Goal: Task Accomplishment & Management: Manage account settings

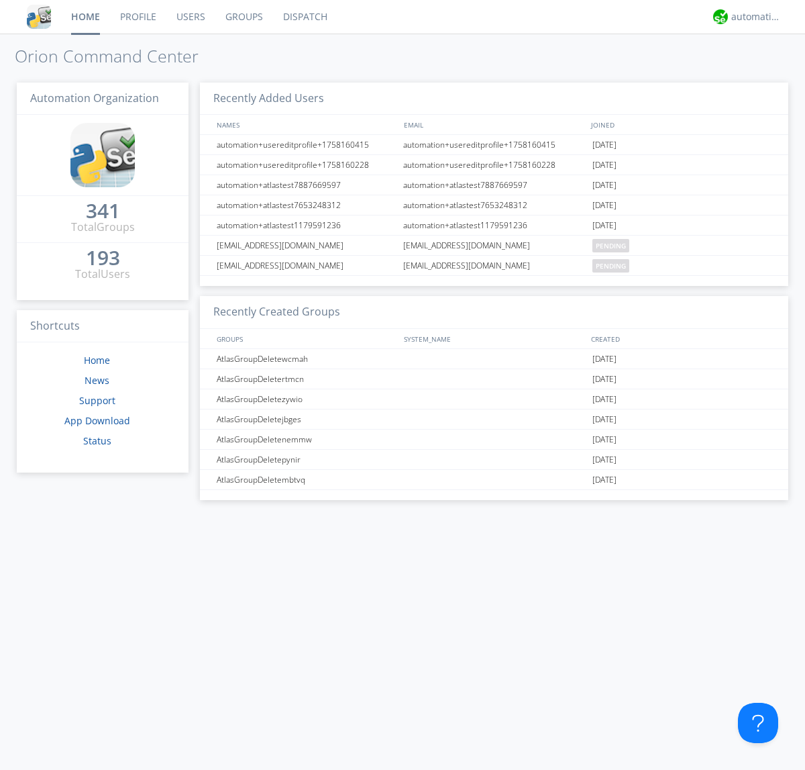
click at [243, 17] on link "Groups" at bounding box center [244, 17] width 58 height 34
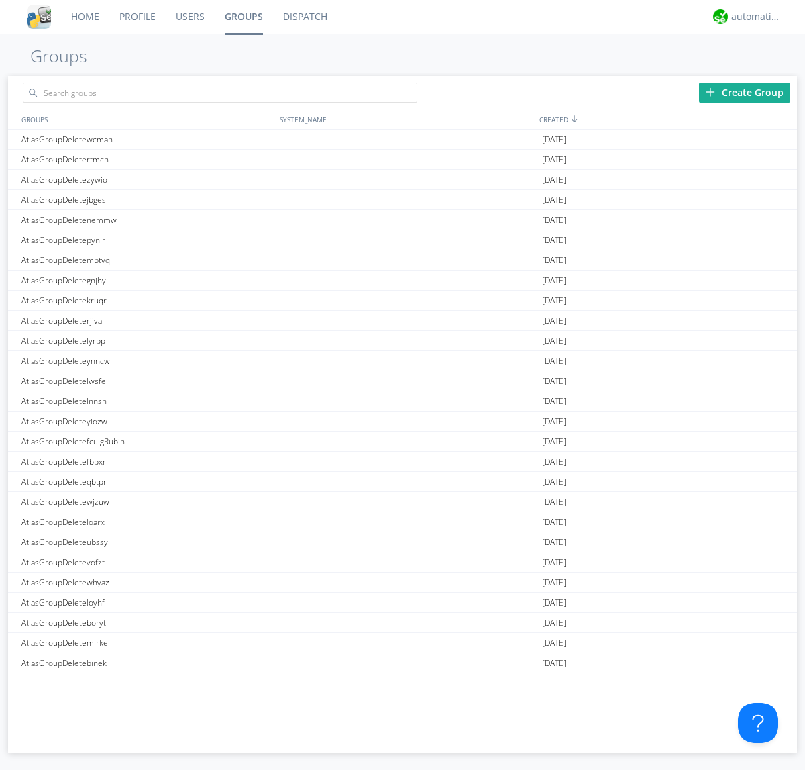
click at [745, 92] on div "Create Group" at bounding box center [744, 93] width 91 height 20
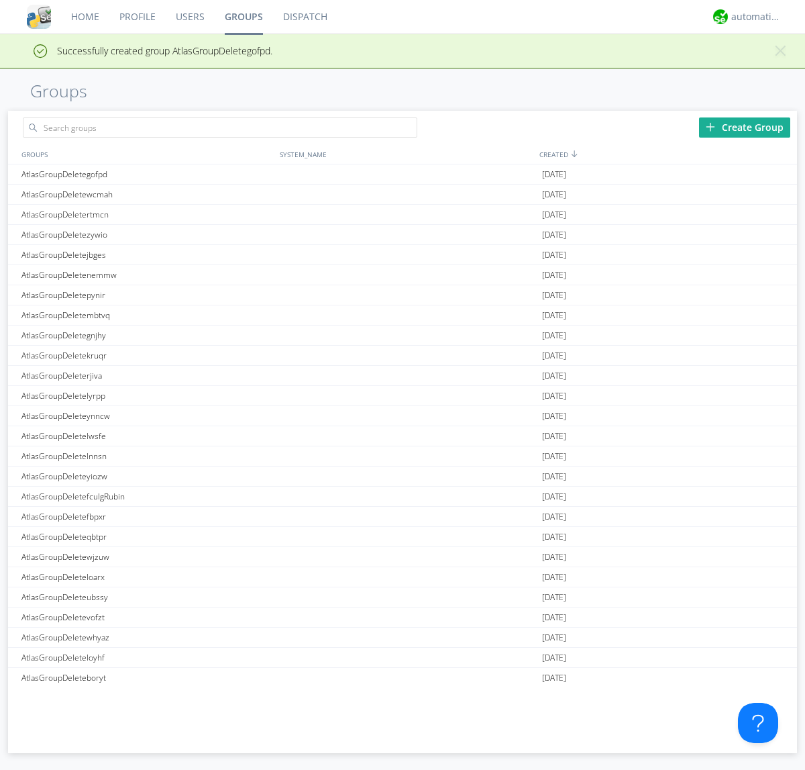
click at [243, 17] on link "Groups" at bounding box center [244, 17] width 58 height 34
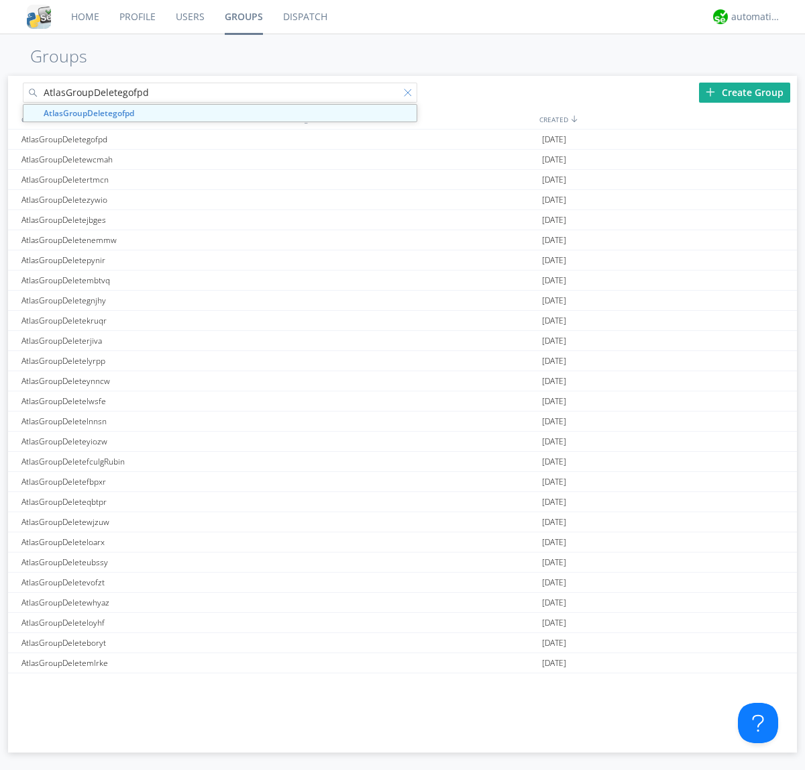
type input "AtlasGroupDeletegofpd"
click at [411, 95] on div at bounding box center [410, 95] width 13 height 13
type input "AtlasGroupDeletegofpd"
click at [147, 139] on div "AtlasGroupDeletegofpd" at bounding box center [147, 138] width 258 height 19
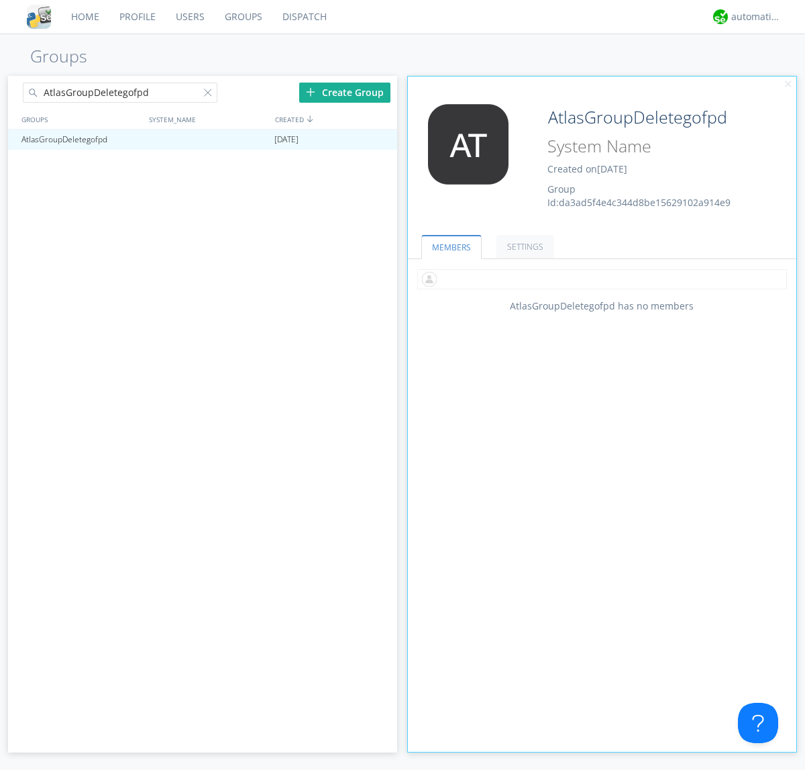
click at [602, 278] on input "text" at bounding box center [602, 279] width 370 height 20
type input "automation+atlas0005"
click at [599, 278] on input "text" at bounding box center [602, 279] width 370 height 20
type input "automation+atlas0004"
click at [599, 278] on input "text" at bounding box center [602, 279] width 370 height 20
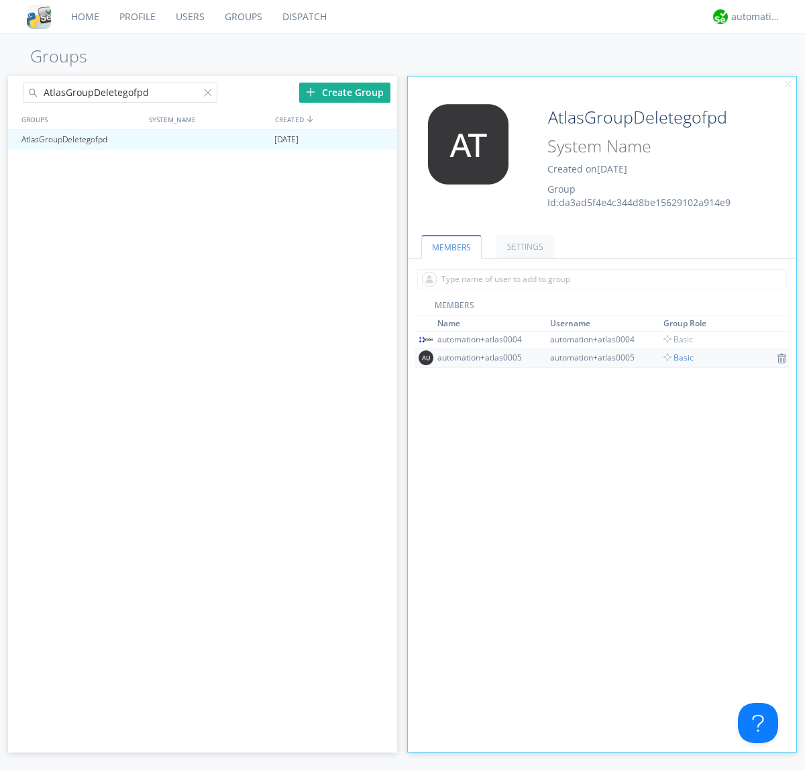
click at [674, 357] on span "Basic" at bounding box center [679, 357] width 30 height 11
click at [599, 278] on input "text" at bounding box center [602, 279] width 370 height 20
click at [674, 339] on span "Basic" at bounding box center [679, 338] width 30 height 11
click at [380, 140] on div at bounding box center [380, 139] width 13 height 11
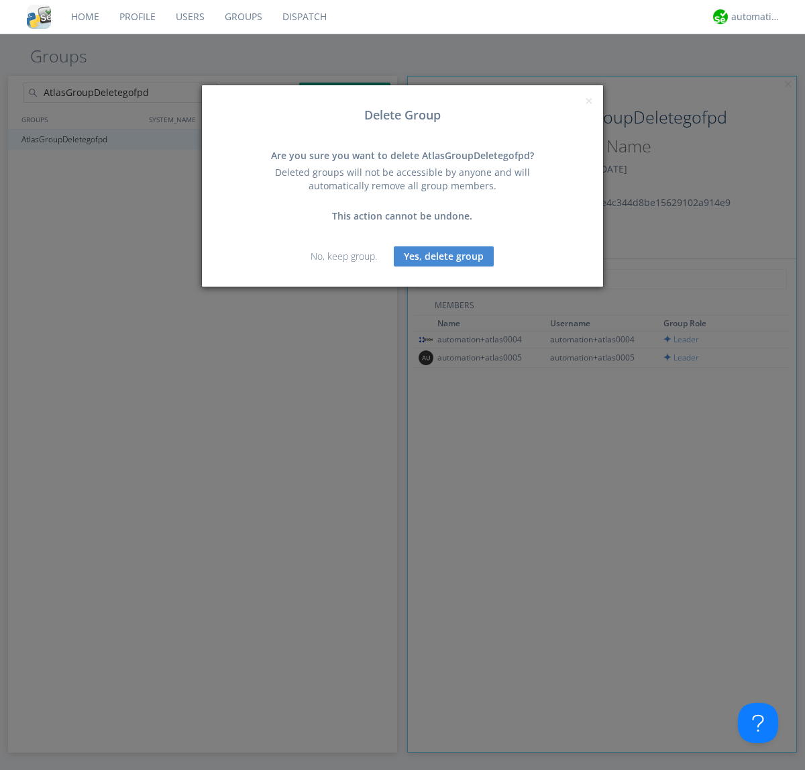
click at [444, 256] on button "Yes, delete group" at bounding box center [444, 256] width 100 height 20
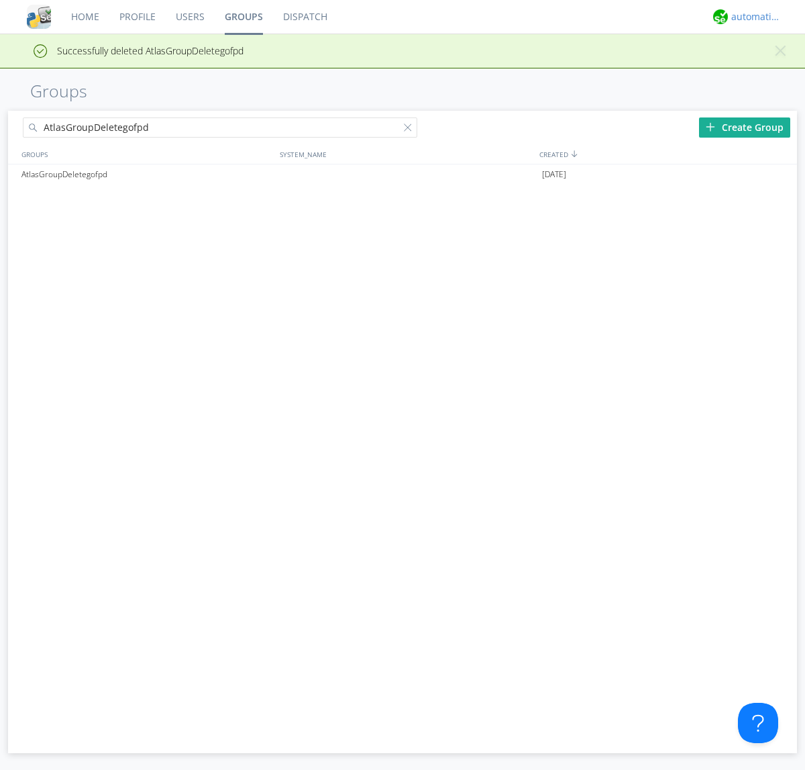
click at [753, 17] on div "automation+atlas" at bounding box center [756, 16] width 50 height 13
